Goal: Communication & Community: Answer question/provide support

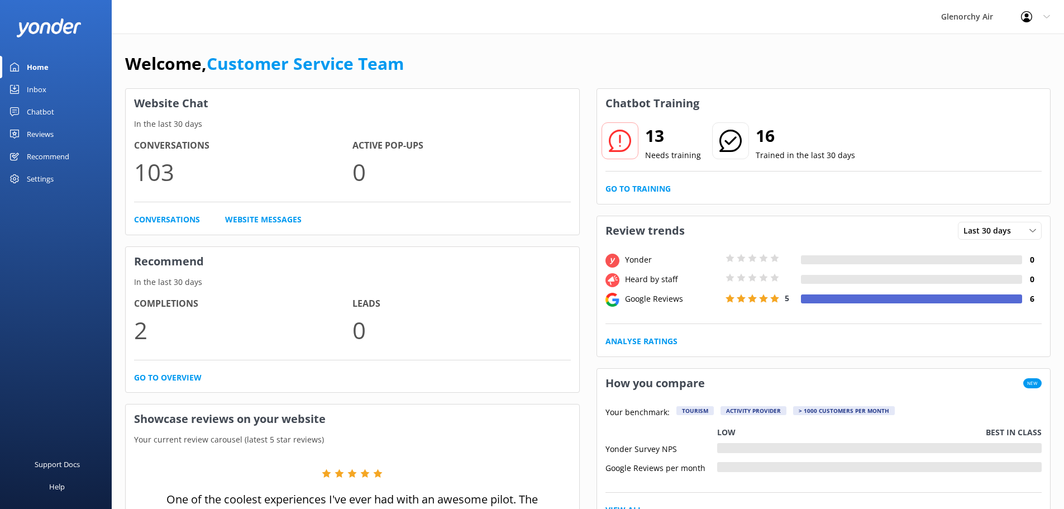
click at [36, 90] on div "Inbox" at bounding box center [37, 89] width 20 height 22
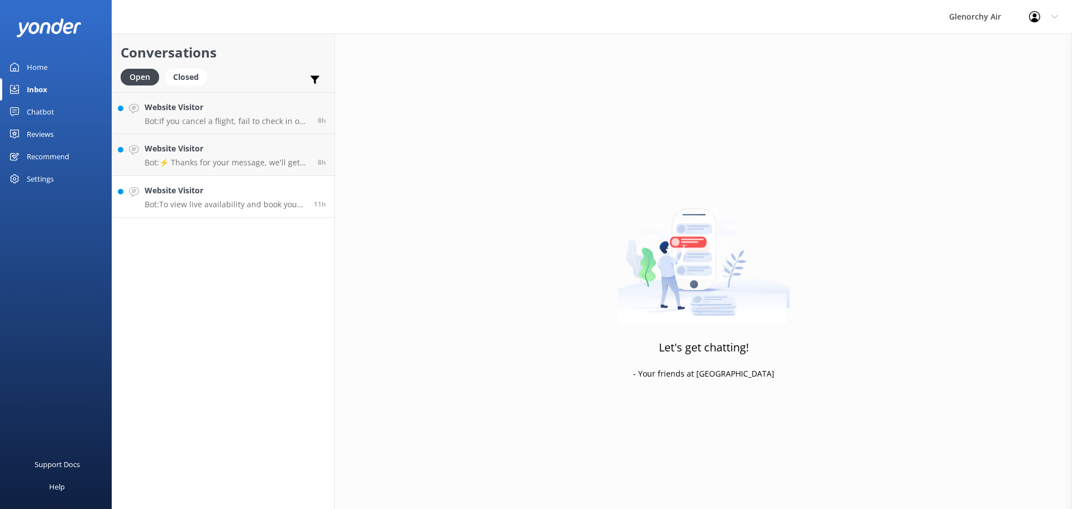
click at [209, 188] on h4 "Website Visitor" at bounding box center [225, 190] width 161 height 12
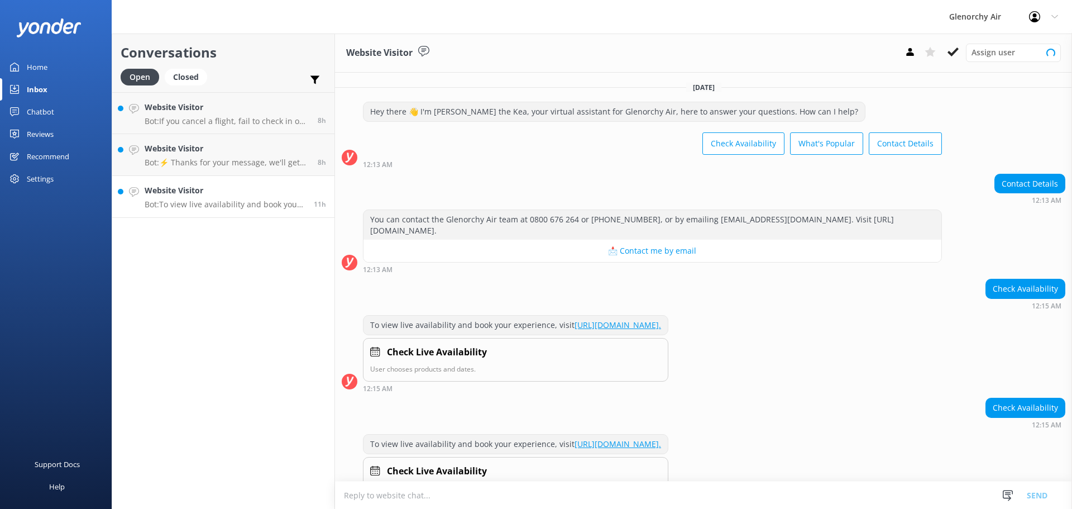
scroll to position [36, 0]
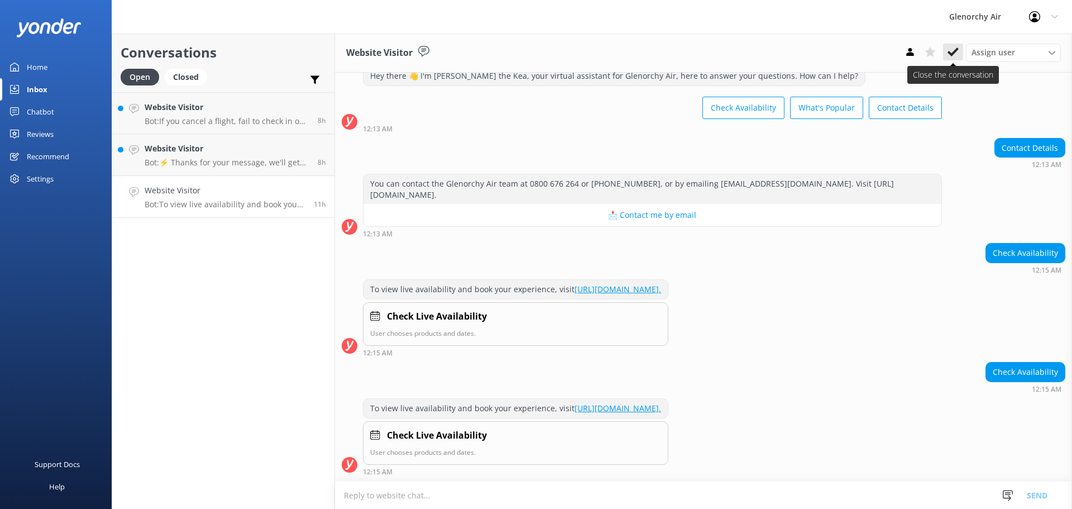
click at [951, 53] on use at bounding box center [953, 51] width 11 height 9
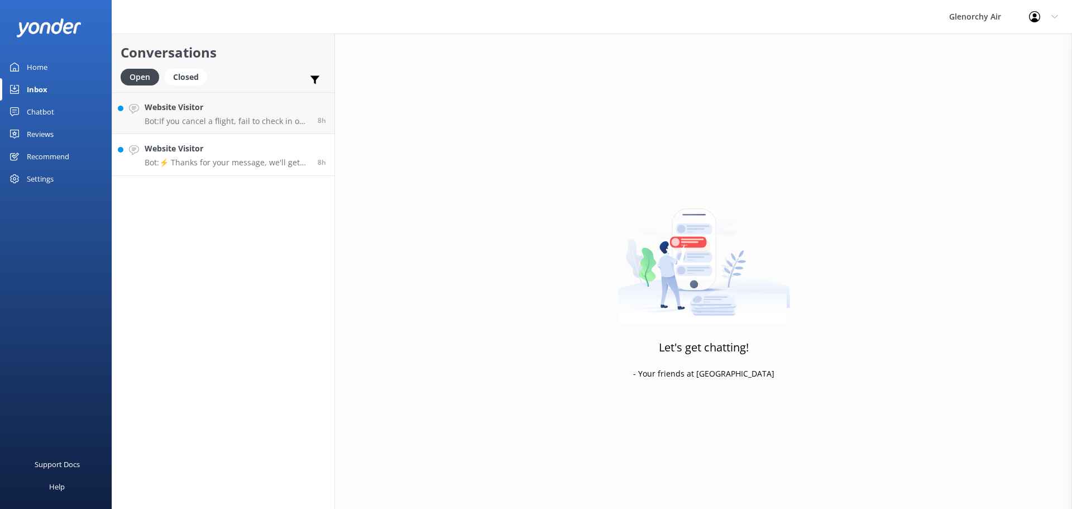
click at [263, 158] on p "Bot: ⚡ Thanks for your message, we'll get back to you as soon as we can. You're…" at bounding box center [227, 162] width 165 height 10
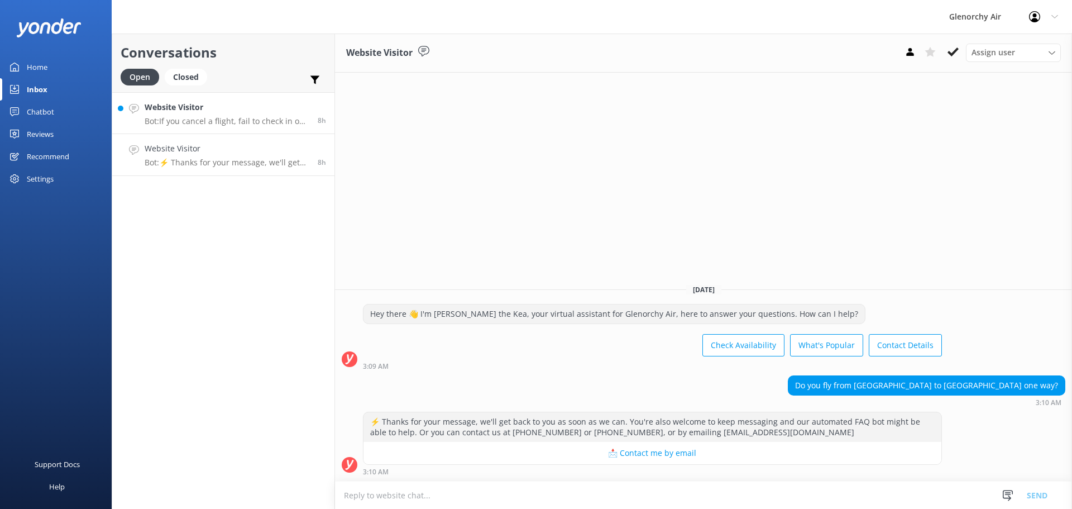
click at [257, 114] on div "Website Visitor Bot: If you cancel a flight, fail to check in on time, or notif…" at bounding box center [227, 113] width 165 height 24
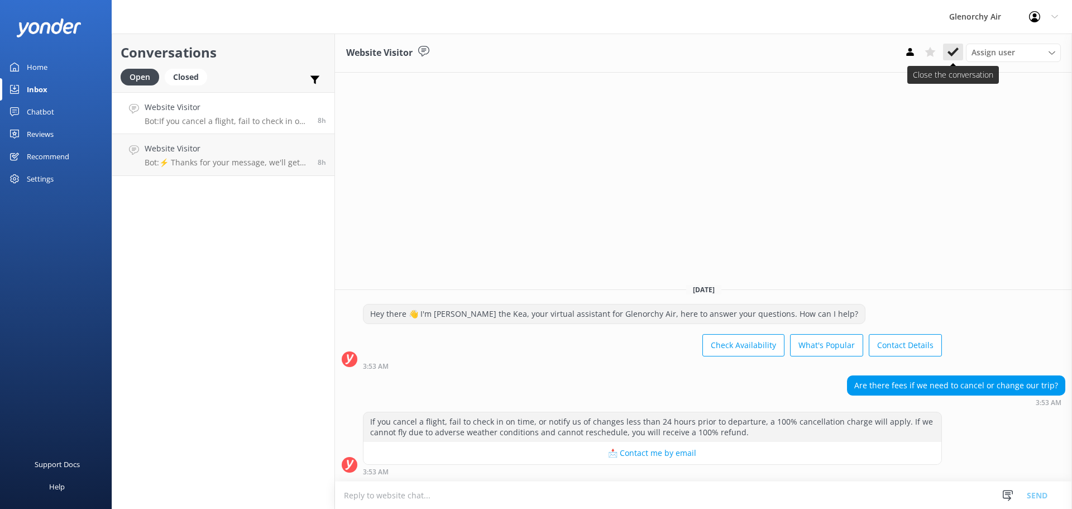
click at [951, 47] on icon at bounding box center [953, 51] width 11 height 11
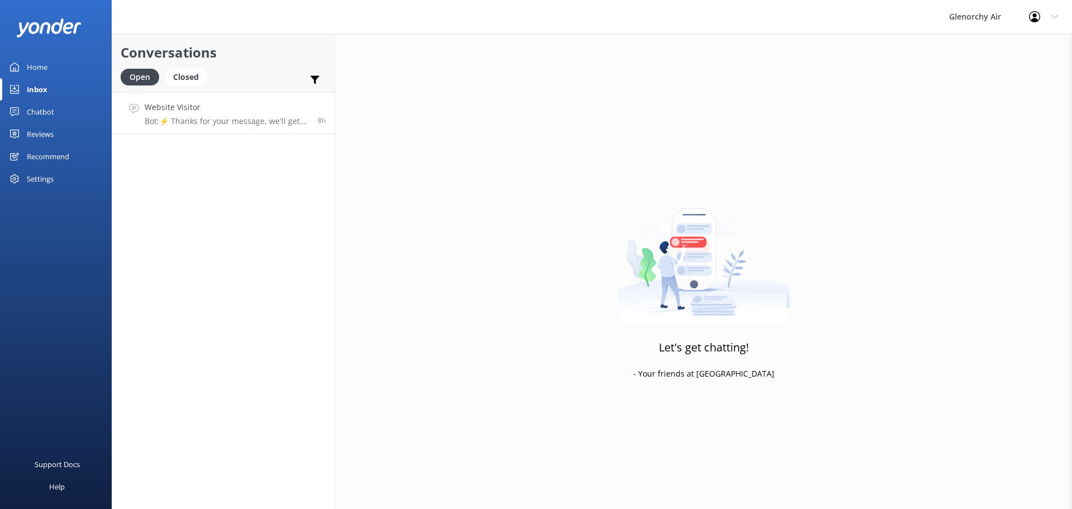
click at [185, 111] on h4 "Website Visitor" at bounding box center [227, 107] width 165 height 12
